Goal: Information Seeking & Learning: Learn about a topic

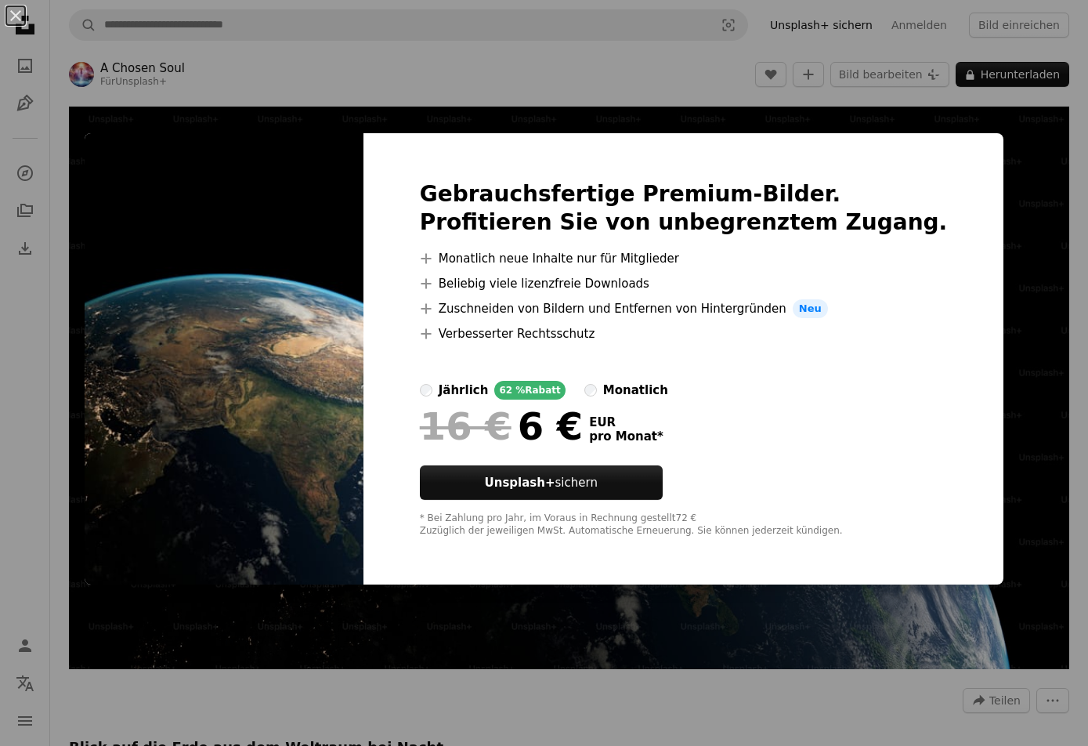
click at [999, 110] on div "An X shape Gebrauchsfertige Premium-Bilder. Profitieren Sie von unbegrenztem Zu…" at bounding box center [544, 373] width 1088 height 746
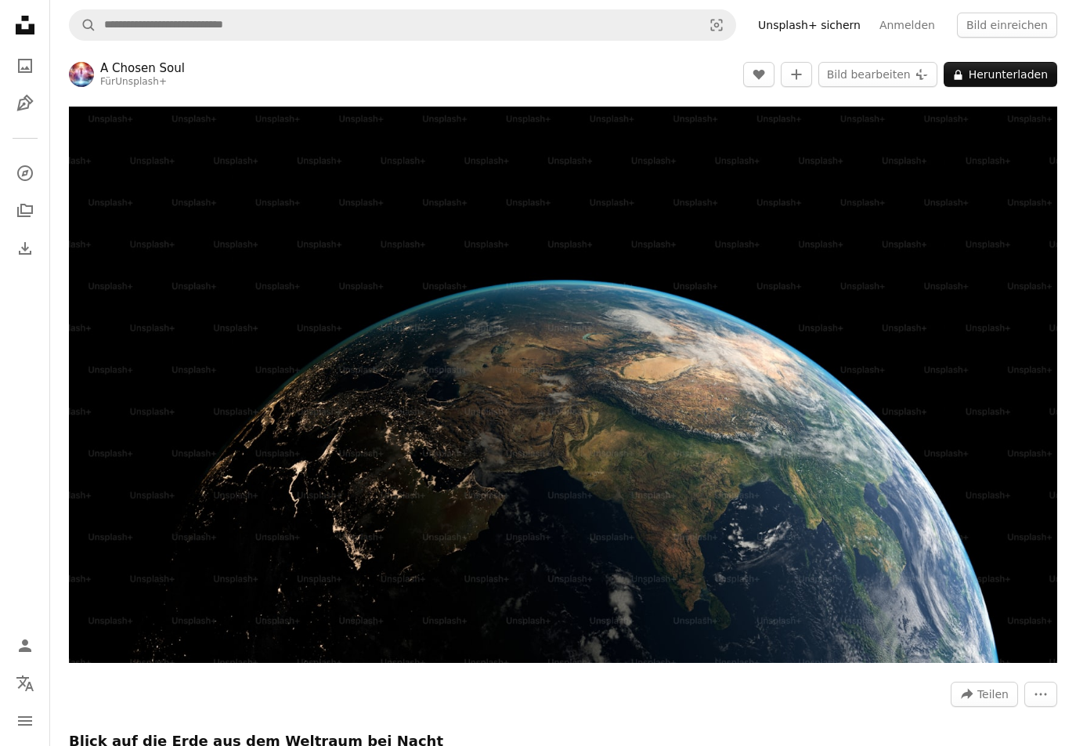
click at [5, 349] on nav "Unsplash logo Unsplash-Startseite A photo Pen Tool A compass A stack of folders…" at bounding box center [25, 373] width 50 height 746
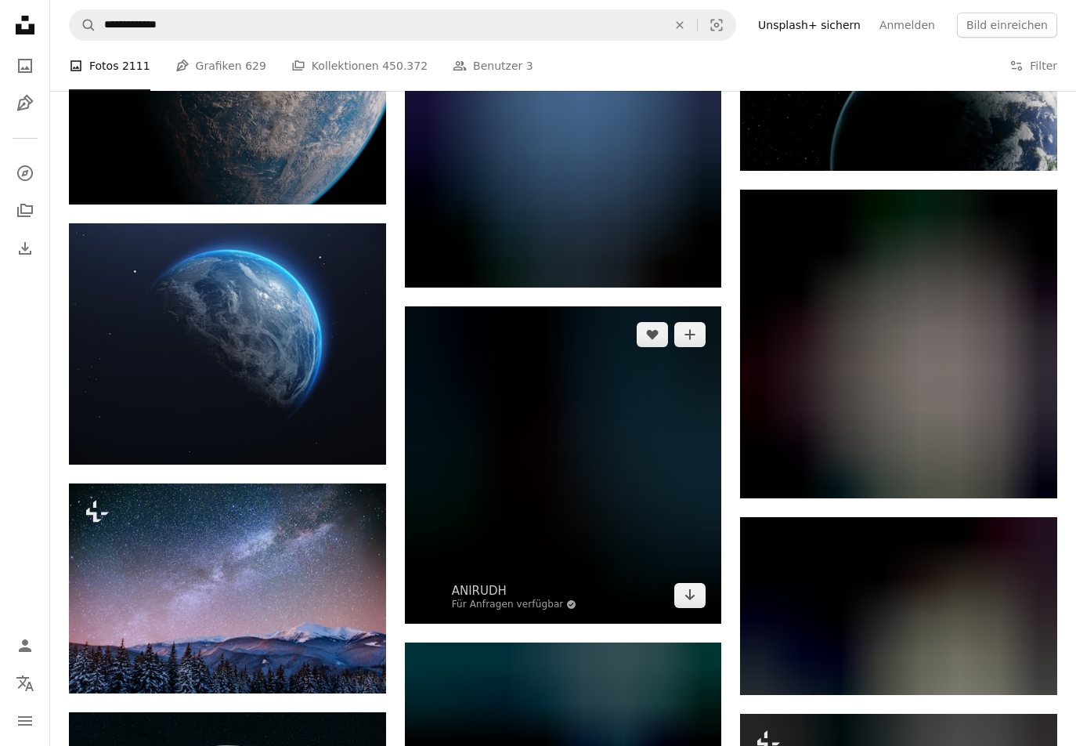
scroll to position [940, 0]
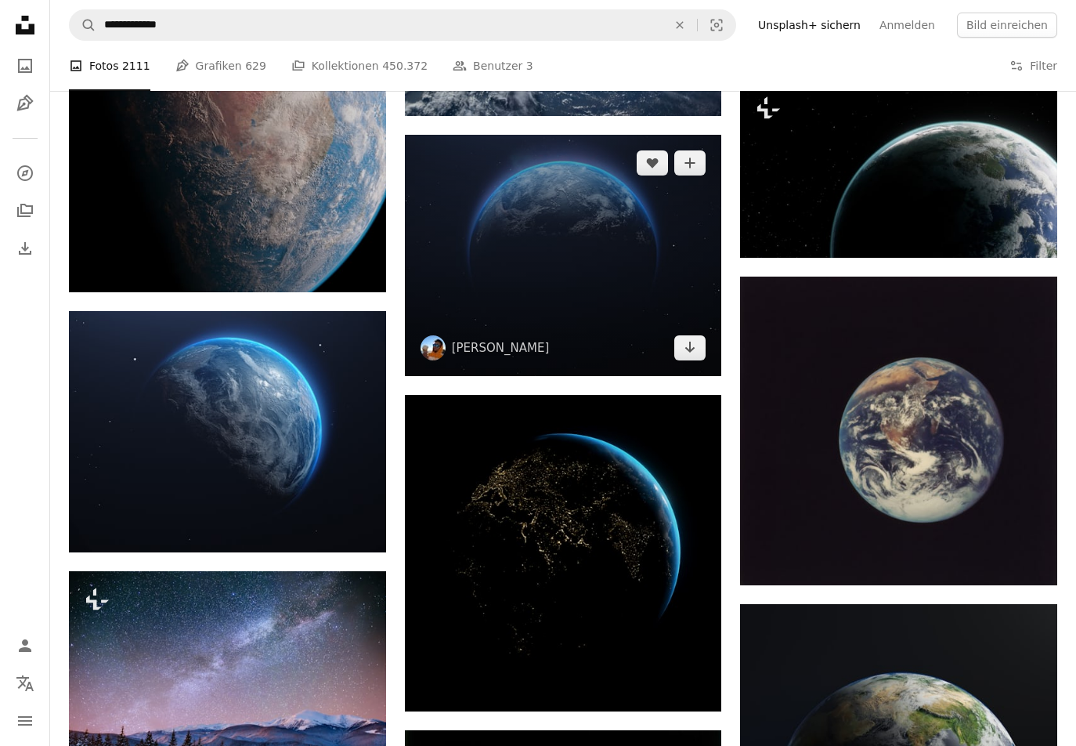
click at [505, 291] on img at bounding box center [563, 255] width 317 height 241
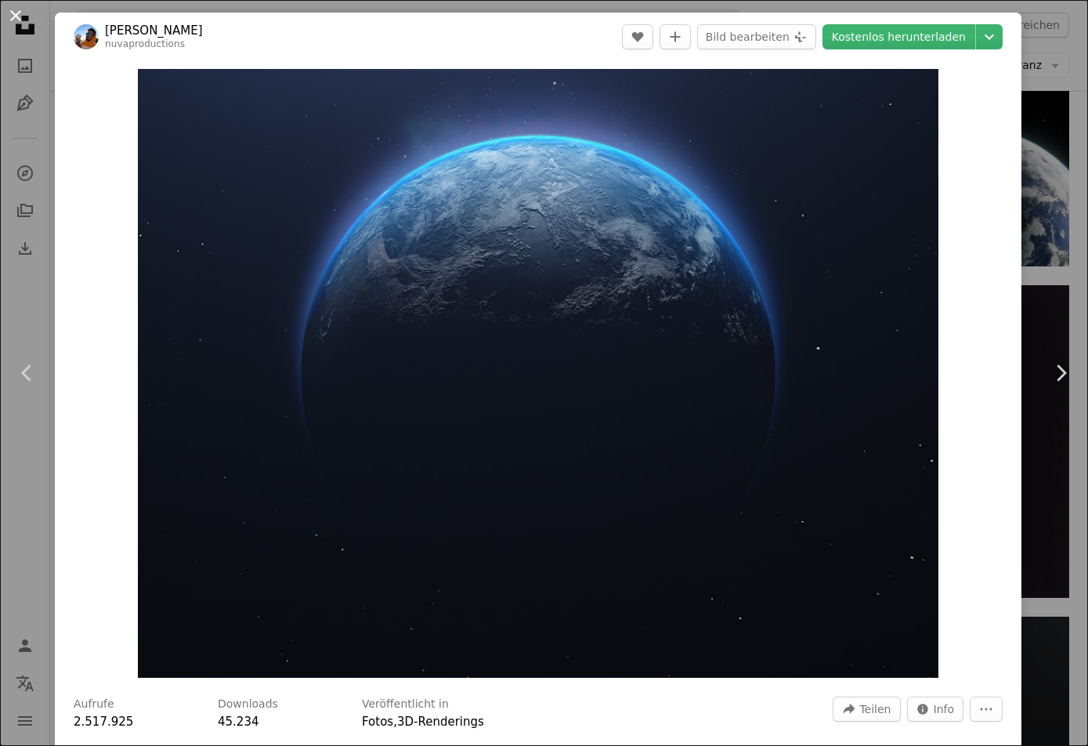
click at [6, 20] on button "An X shape" at bounding box center [15, 15] width 19 height 19
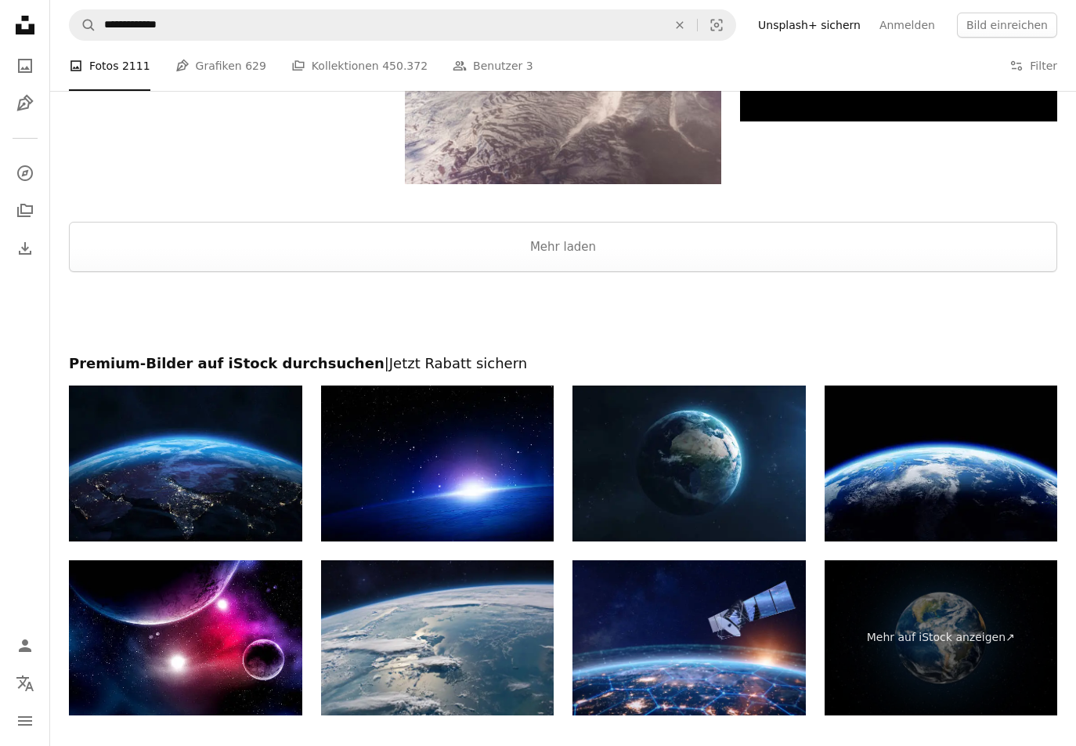
scroll to position [2350, 0]
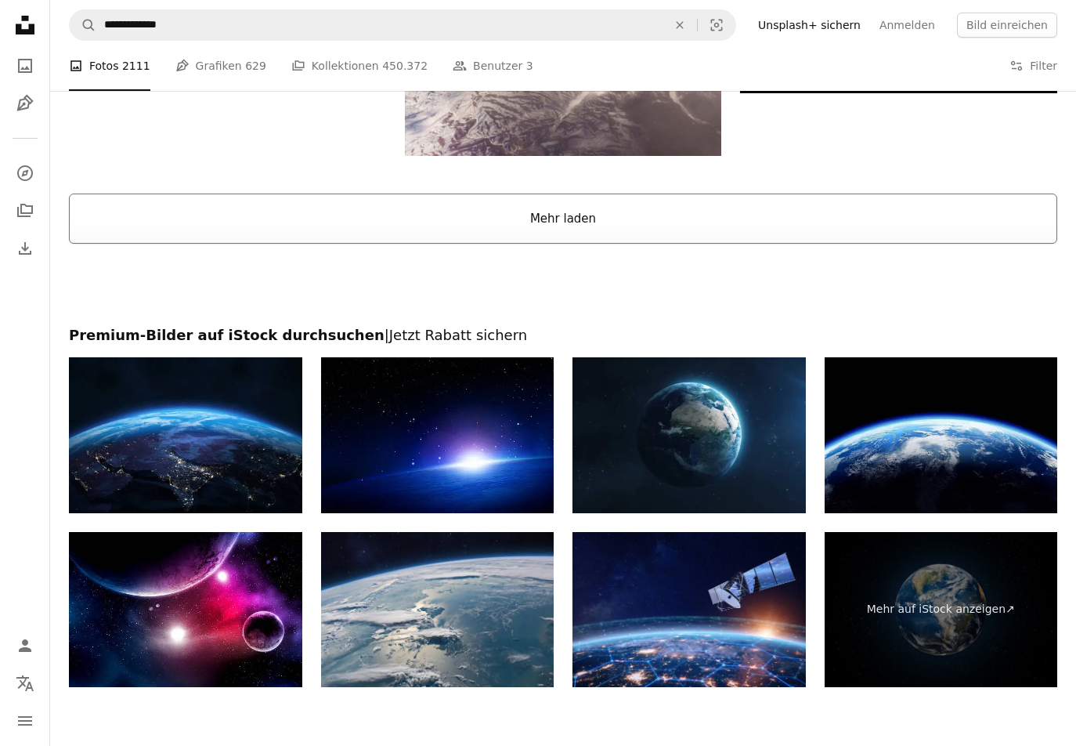
click at [642, 242] on button "Mehr laden" at bounding box center [563, 218] width 989 height 50
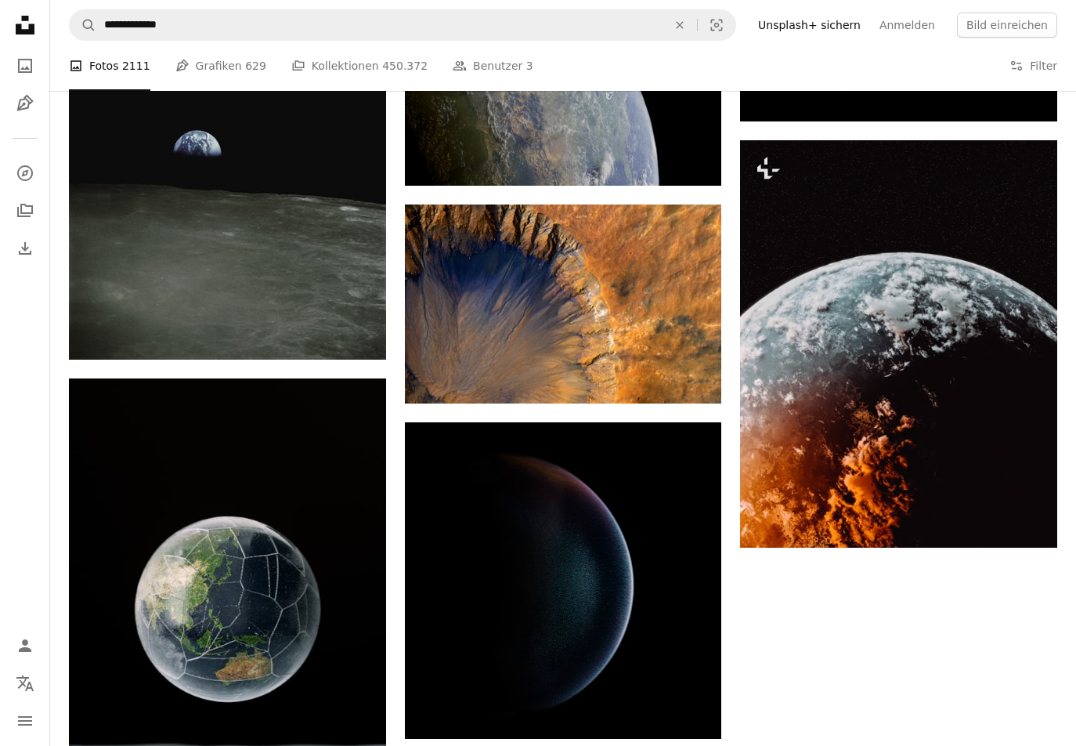
scroll to position [6110, 0]
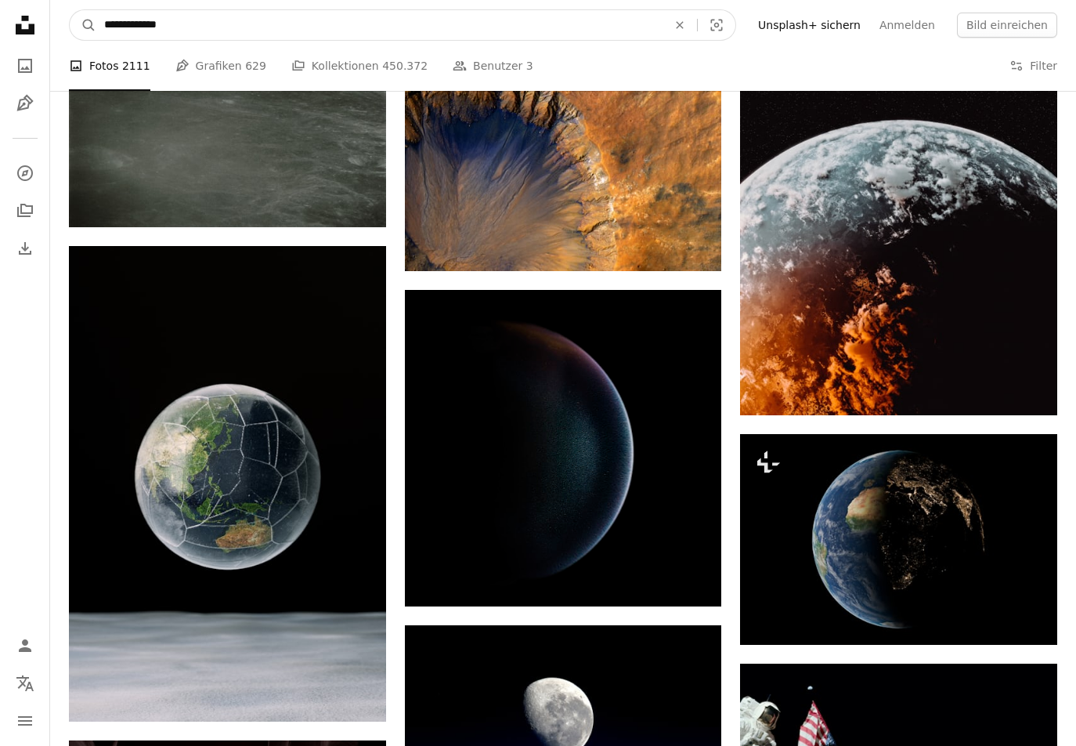
click at [207, 26] on input "**********" at bounding box center [379, 25] width 566 height 30
type input "**********"
click at [70, 10] on button "A magnifying glass" at bounding box center [83, 25] width 27 height 30
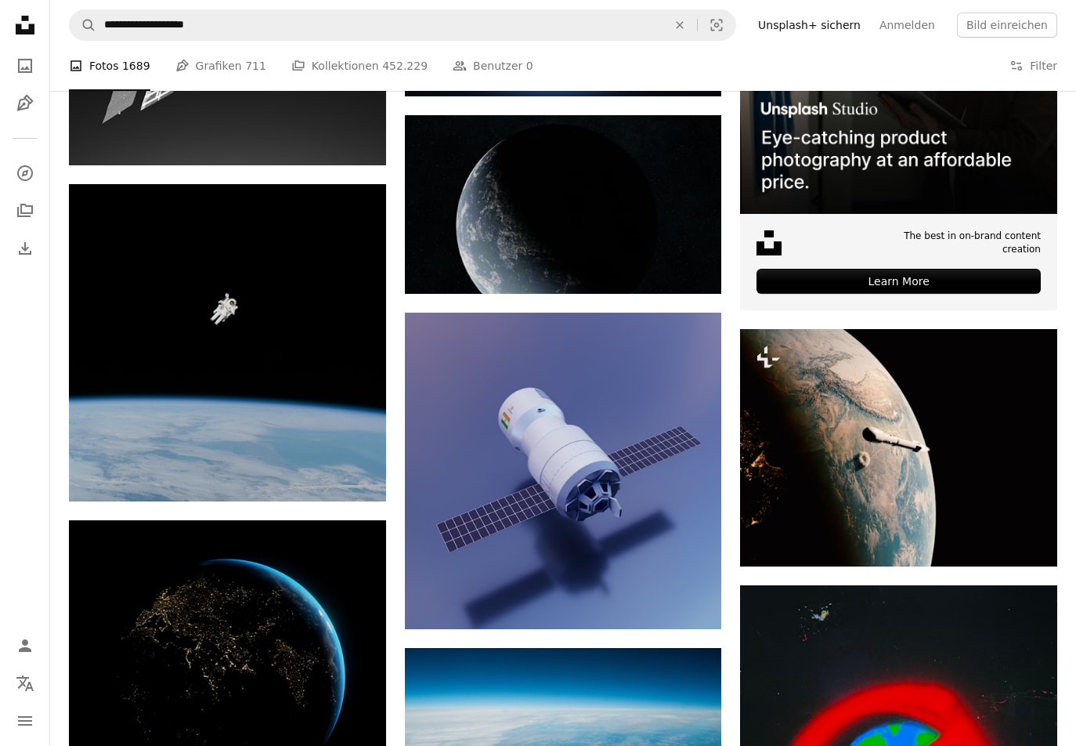
scroll to position [4935, 0]
